Goal: Navigation & Orientation: Find specific page/section

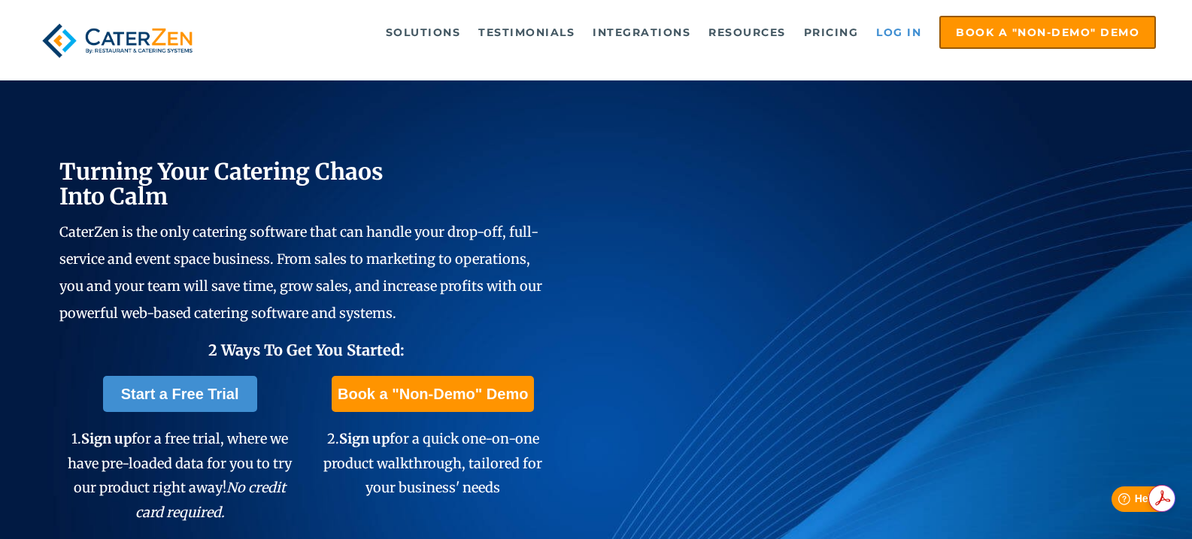
click at [890, 32] on link "Log in" at bounding box center [899, 32] width 60 height 30
click at [882, 36] on link "Log in" at bounding box center [899, 32] width 60 height 30
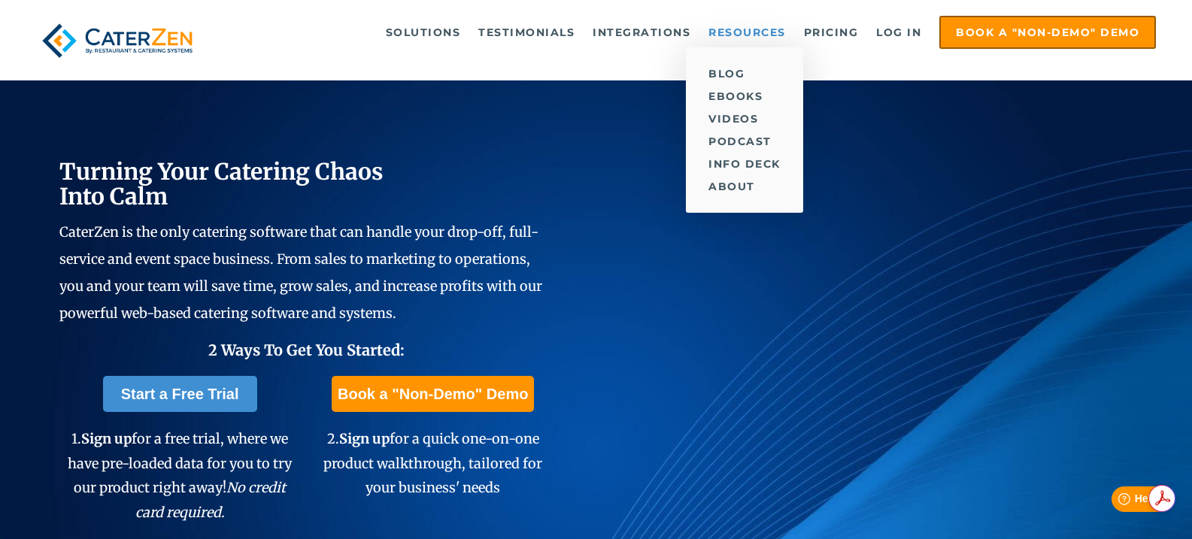
click at [753, 29] on link "Resources" at bounding box center [747, 32] width 92 height 30
